Goal: Navigation & Orientation: Find specific page/section

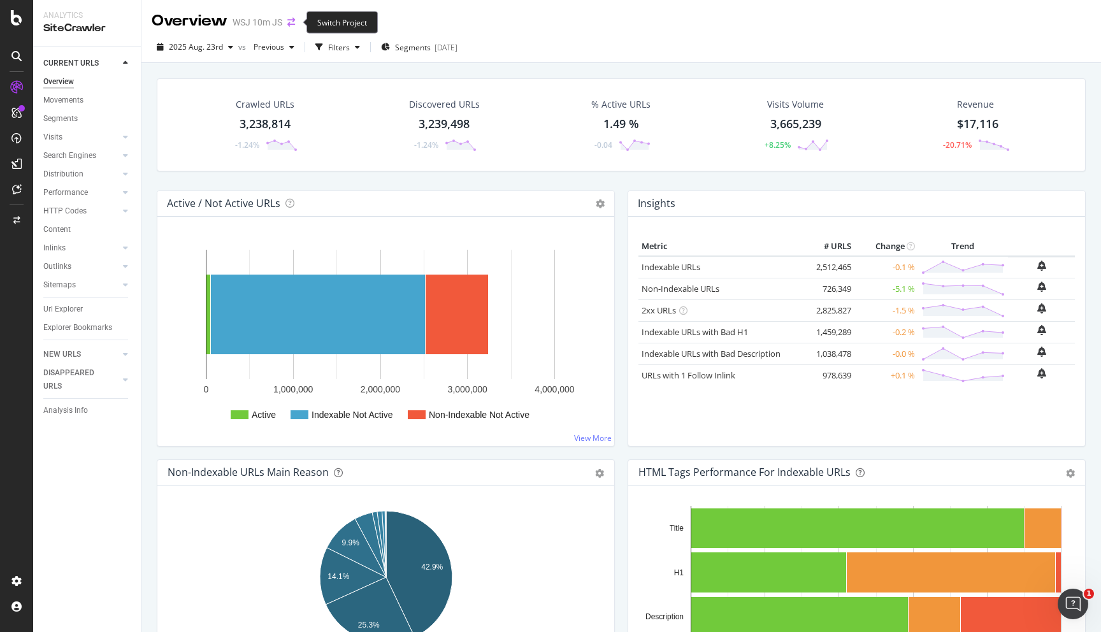
click at [294, 21] on icon "arrow-right-arrow-left" at bounding box center [291, 22] width 8 height 9
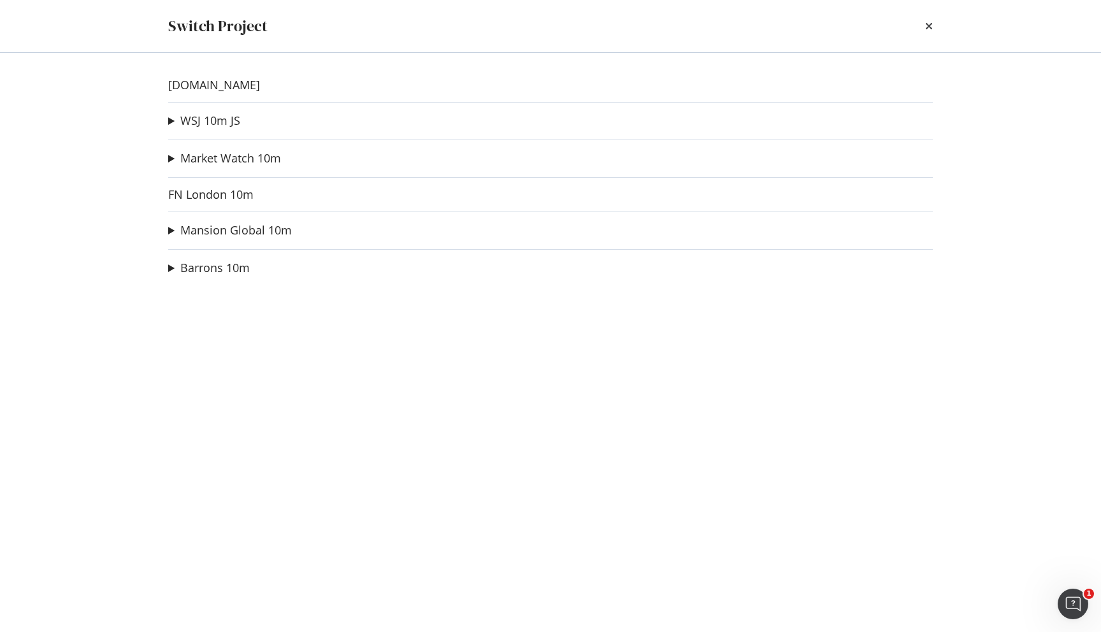
click at [204, 166] on summary "Market Watch 10m" at bounding box center [224, 158] width 113 height 17
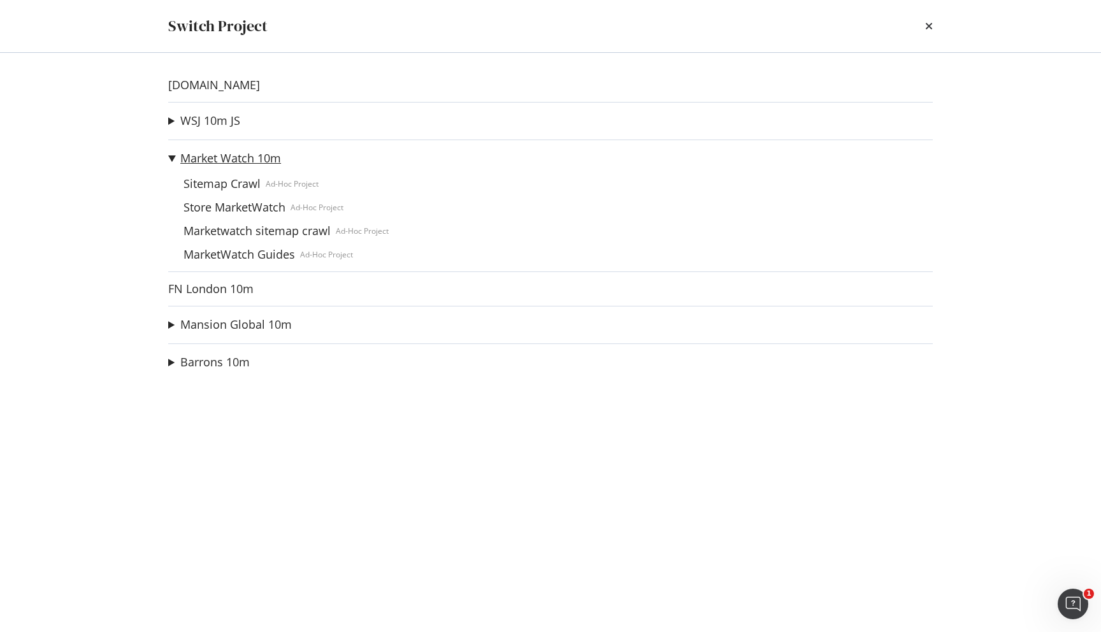
click at [204, 163] on link "Market Watch 10m" at bounding box center [230, 158] width 101 height 13
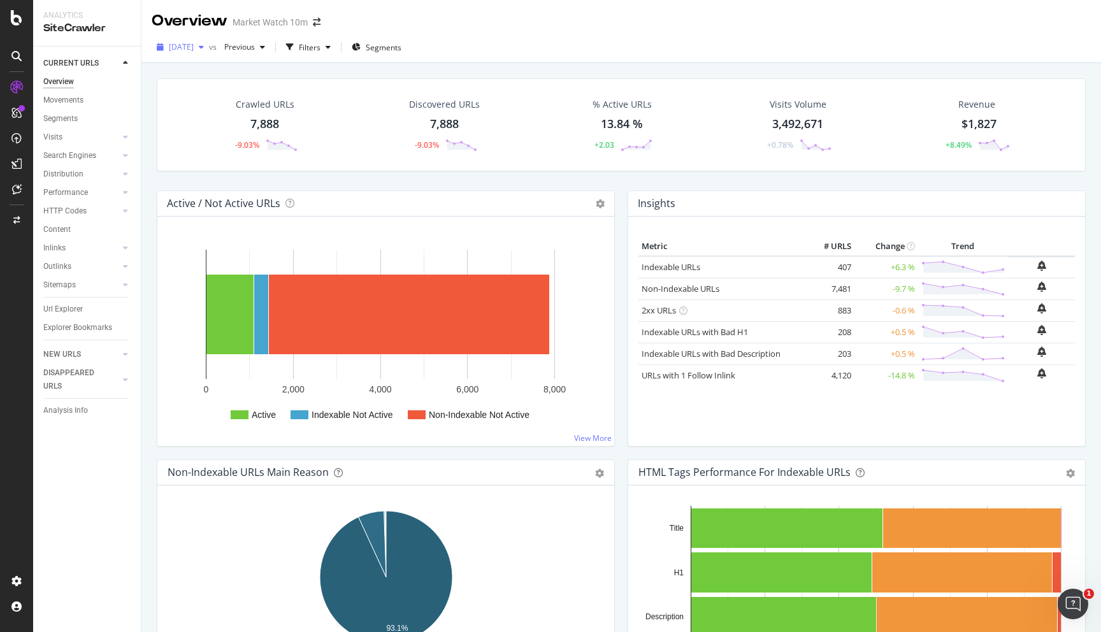
click at [194, 49] on span "[DATE]" at bounding box center [181, 46] width 25 height 11
click at [487, 11] on div "Overview Market Watch 10m" at bounding box center [621, 16] width 960 height 32
click at [319, 18] on icon "arrow-right-arrow-left" at bounding box center [317, 22] width 8 height 9
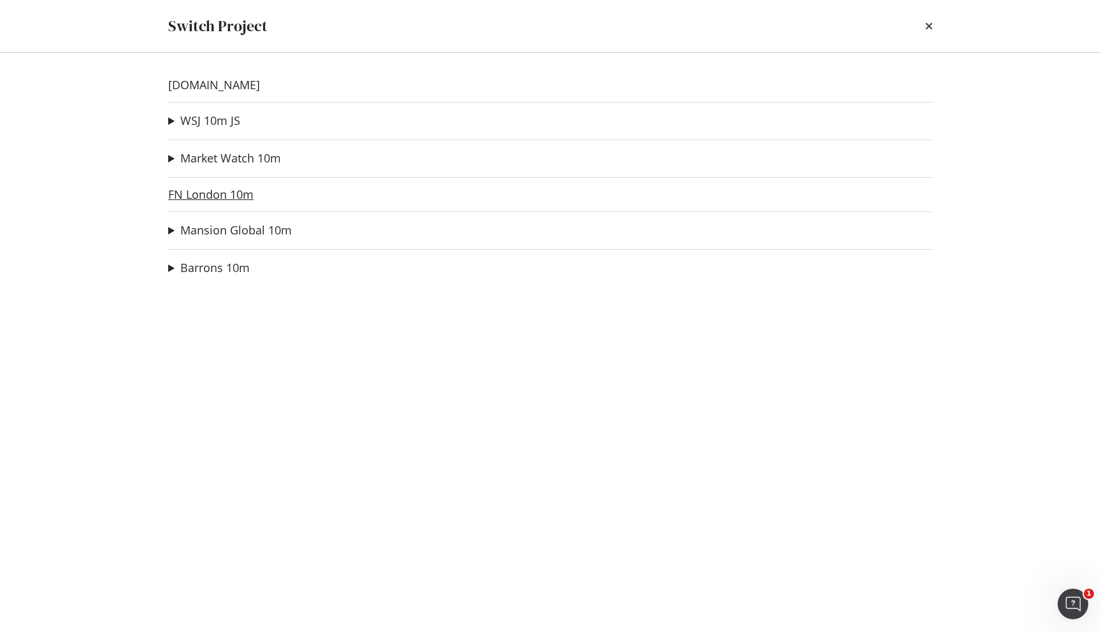
click at [201, 194] on link "FN London 10m" at bounding box center [210, 194] width 85 height 13
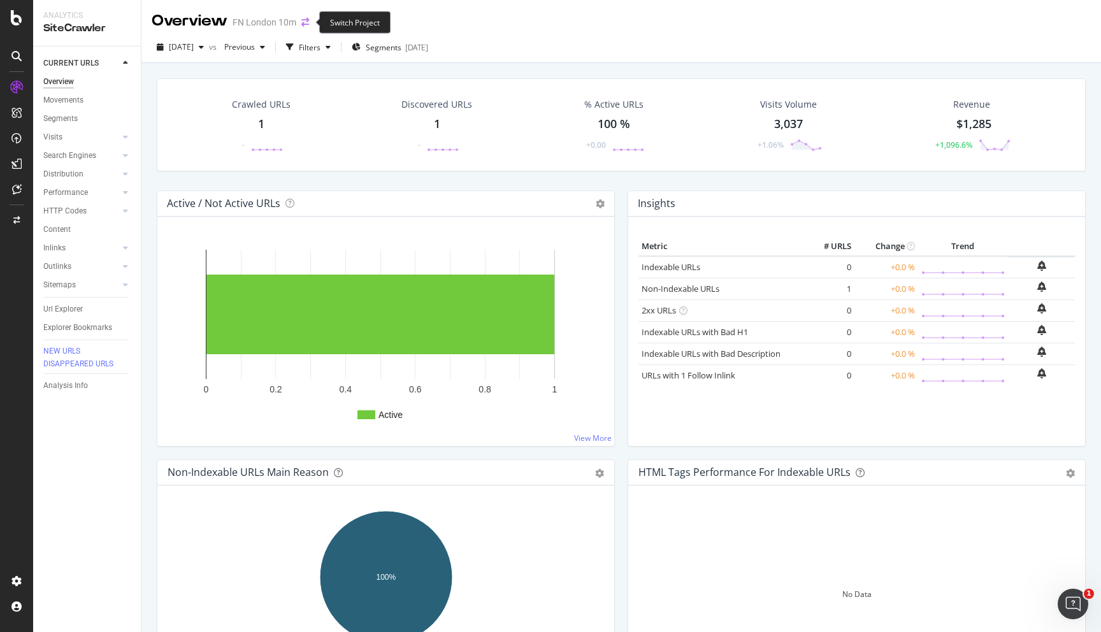
click at [302, 24] on icon "arrow-right-arrow-left" at bounding box center [305, 22] width 8 height 9
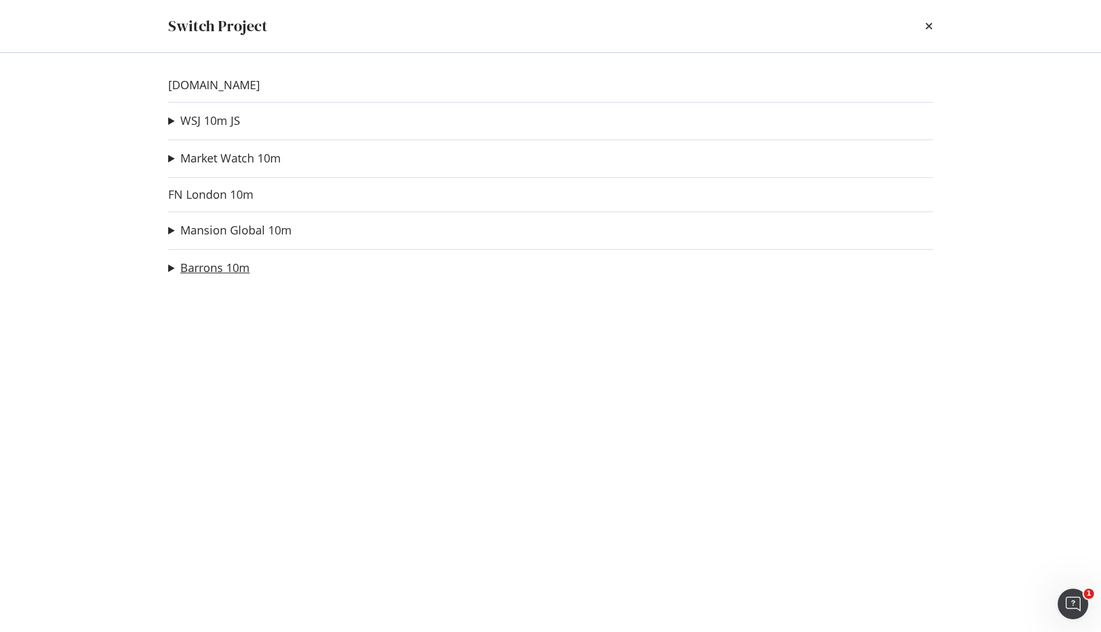
click at [242, 269] on link "Barrons 10m" at bounding box center [214, 267] width 69 height 13
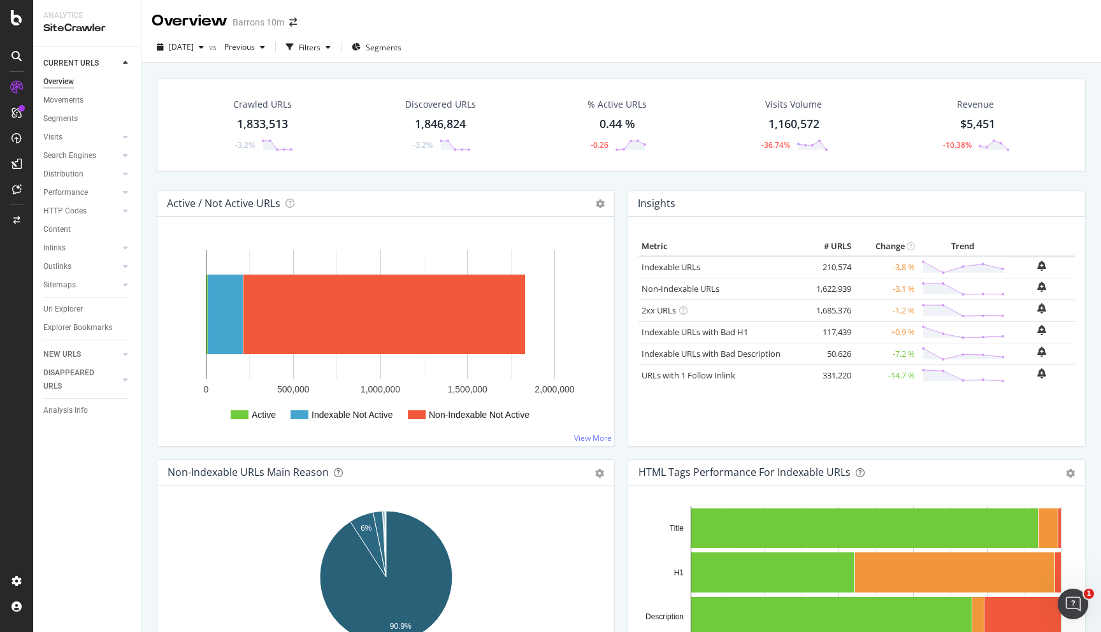
click at [258, 22] on div "Barrons 10m" at bounding box center [259, 22] width 52 height 13
click at [209, 43] on div "[DATE]" at bounding box center [180, 47] width 57 height 19
click at [289, 15] on div "Overview Barrons 10m" at bounding box center [231, 21] width 158 height 22
click at [290, 18] on icon "arrow-right-arrow-left" at bounding box center [293, 22] width 8 height 9
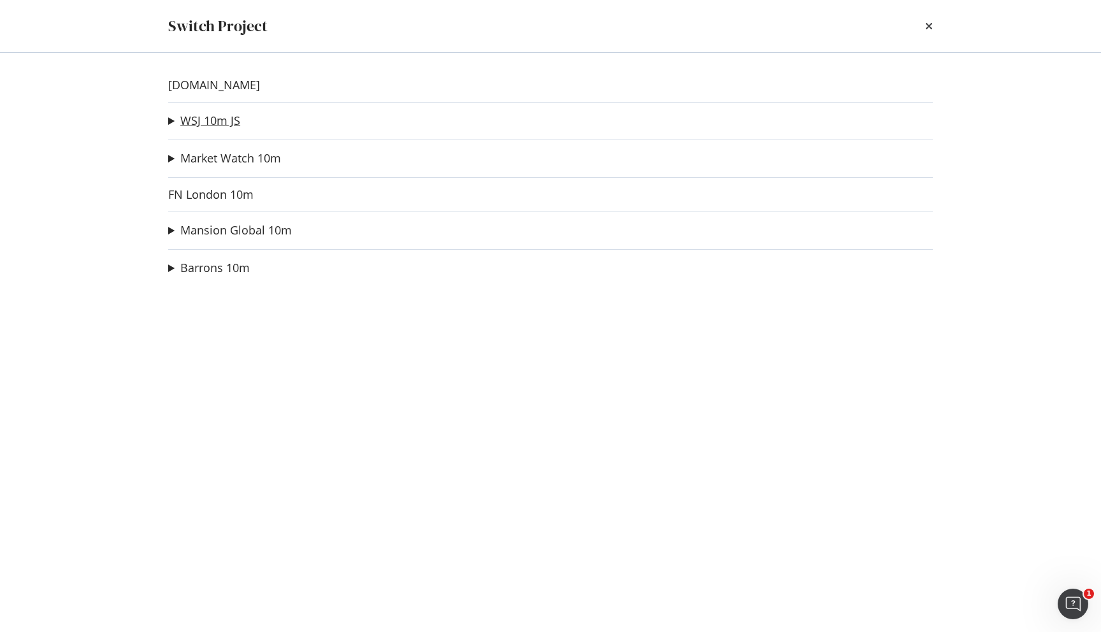
click at [205, 122] on link "WSJ 10m JS" at bounding box center [210, 120] width 60 height 13
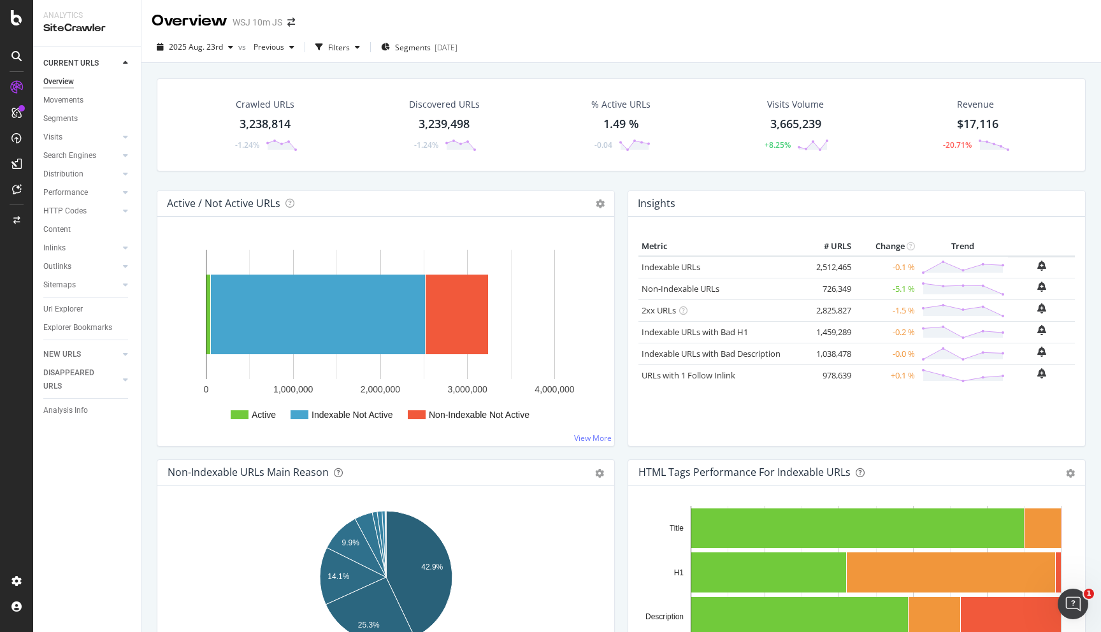
click at [263, 17] on div "WSJ 10m JS" at bounding box center [258, 22] width 50 height 13
click at [219, 48] on span "2025 Aug. 23rd" at bounding box center [196, 46] width 54 height 11
click at [446, 186] on div "Crawled URLs 3,238,814 -1.24% Discovered URLs 3,239,498 -1.24% % Active URLs 1.…" at bounding box center [621, 134] width 942 height 112
